Goal: Task Accomplishment & Management: Use online tool/utility

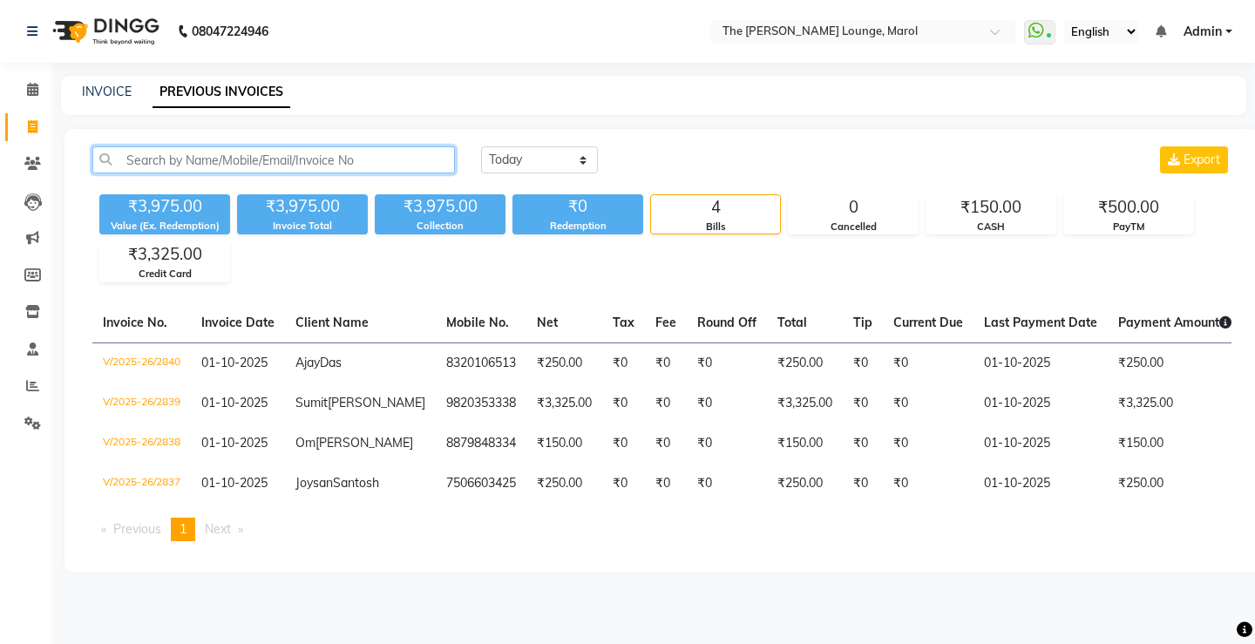
click at [238, 161] on input "text" at bounding box center [273, 159] width 363 height 27
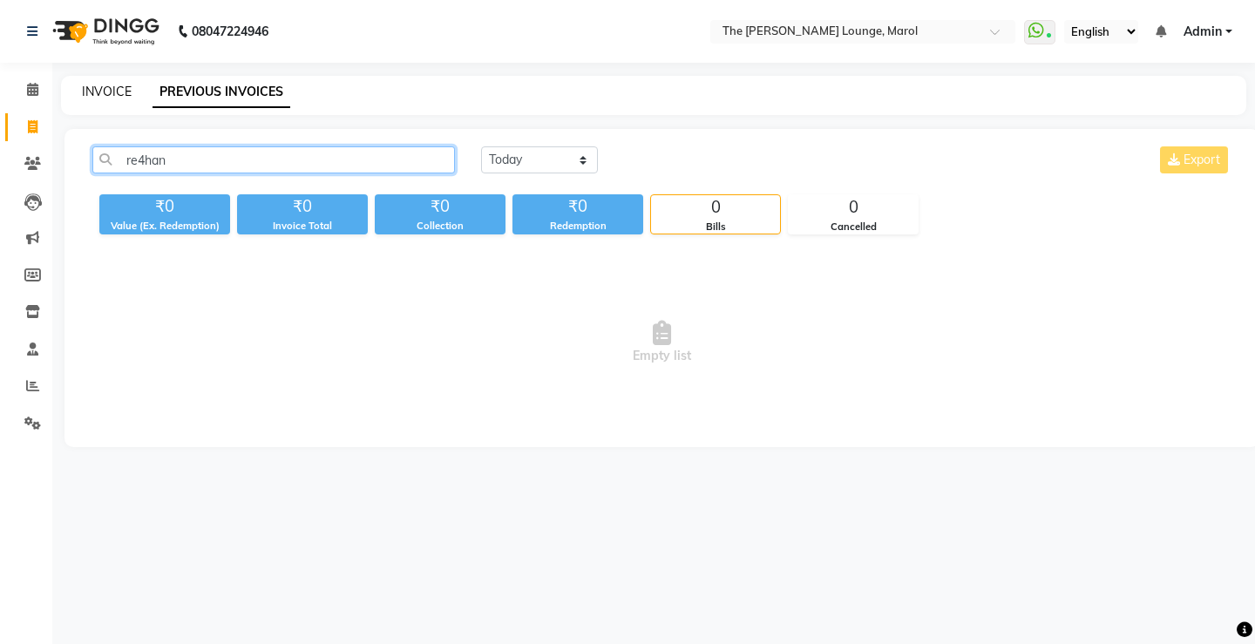
type input "re4han"
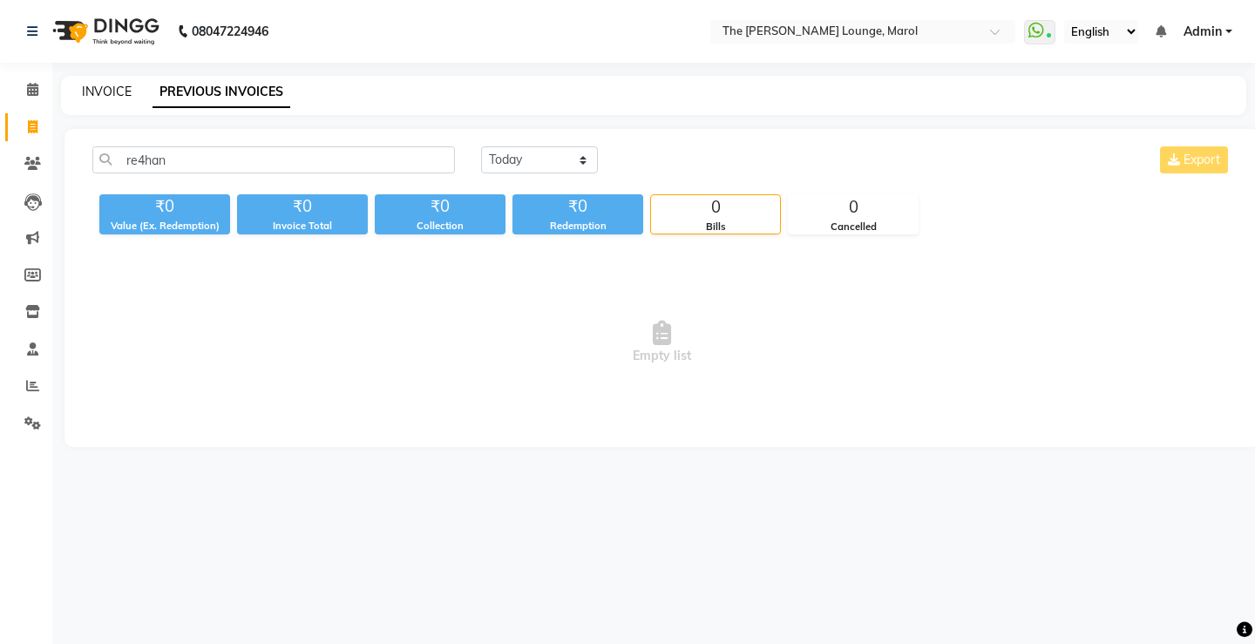
click at [91, 88] on link "INVOICE" at bounding box center [107, 92] width 50 height 16
select select "7188"
select select "service"
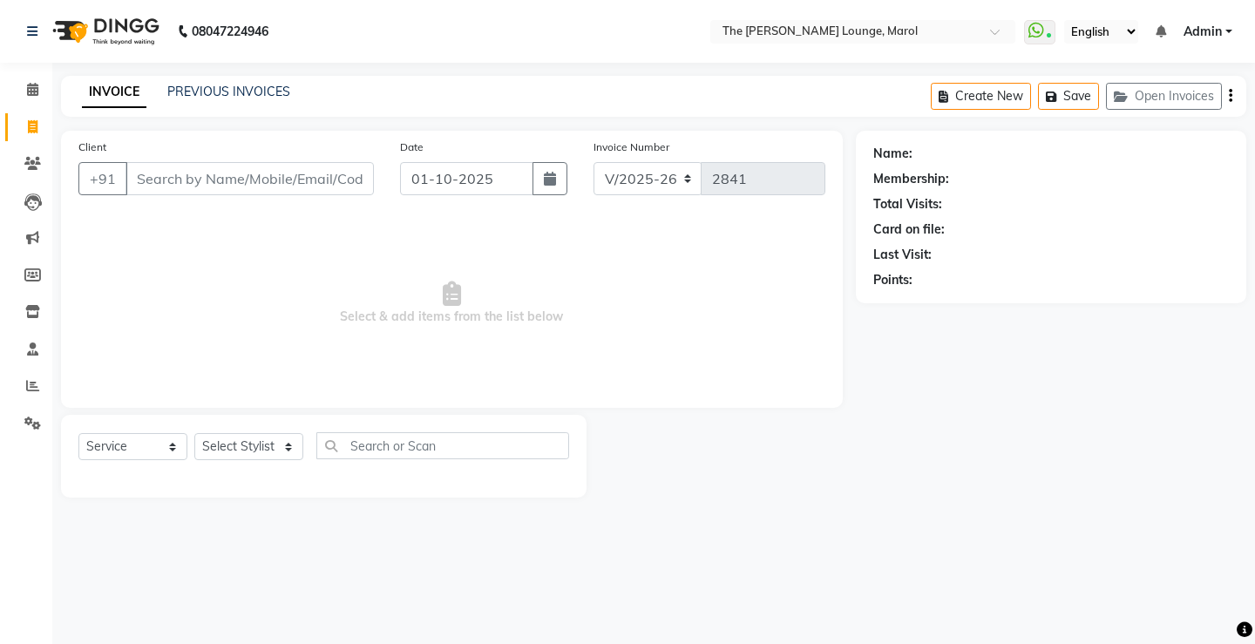
type input "e"
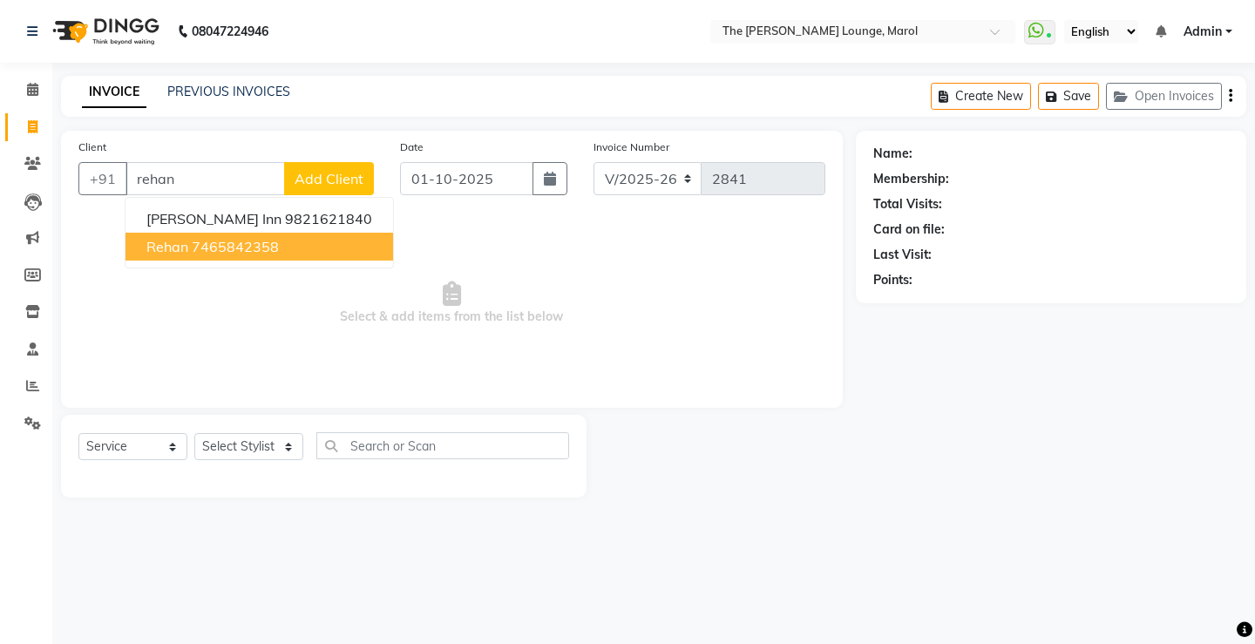
type input "rehan"
click at [551, 271] on span "Select & add items from the list below" at bounding box center [451, 303] width 747 height 174
